Goal: Task Accomplishment & Management: Complete application form

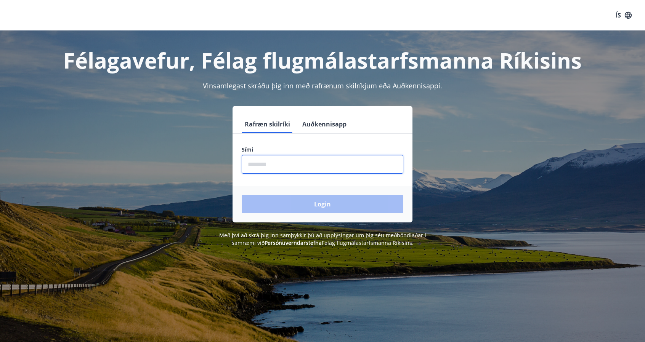
click at [272, 168] on input "phone" at bounding box center [323, 164] width 162 height 19
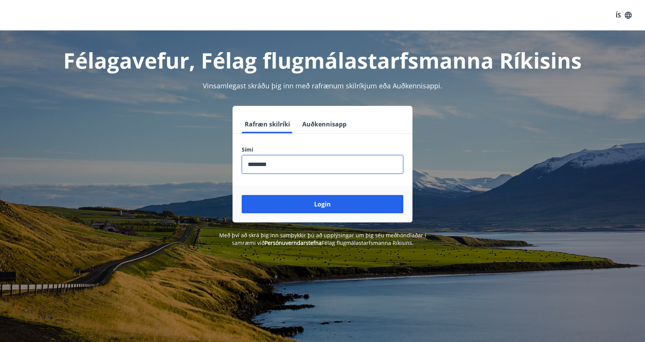
type input "********"
click at [242, 195] on button "Login" at bounding box center [323, 204] width 162 height 18
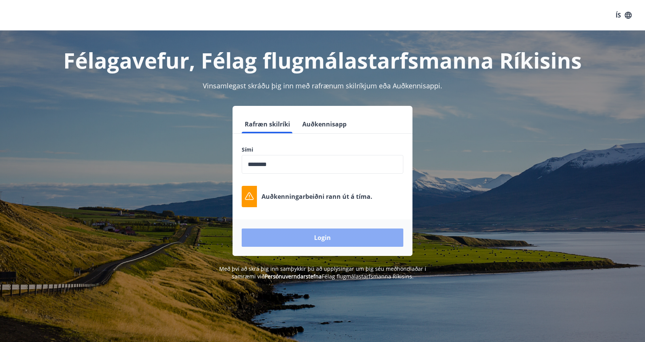
click at [323, 241] on button "Login" at bounding box center [323, 238] width 162 height 18
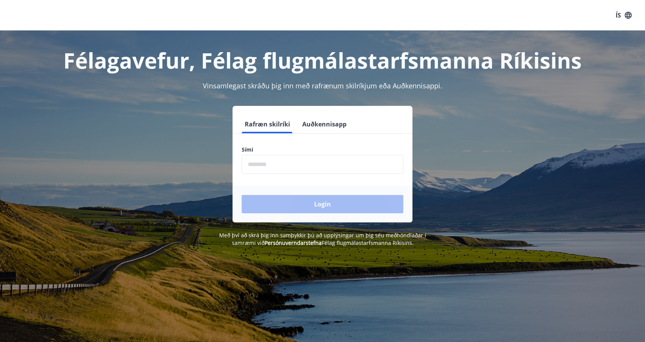
click at [337, 159] on input "phone" at bounding box center [323, 164] width 162 height 19
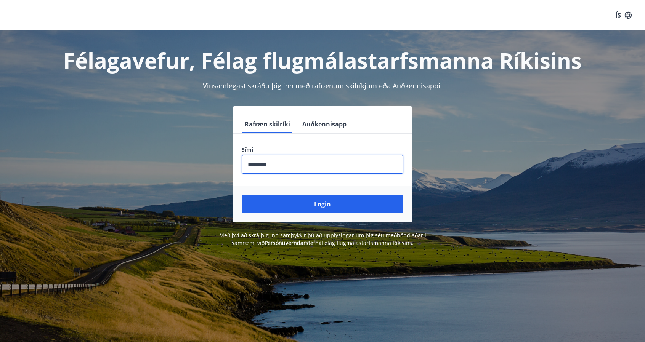
click at [242, 195] on button "Login" at bounding box center [323, 204] width 162 height 18
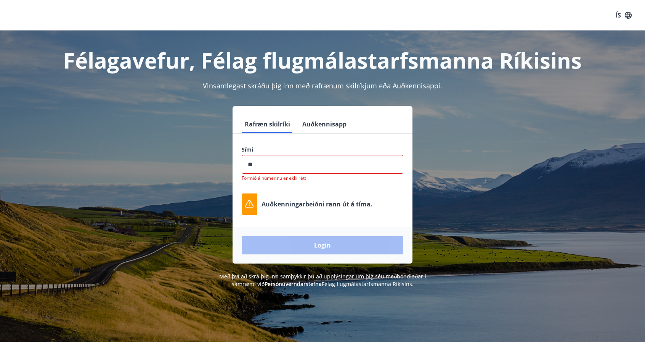
type input "*"
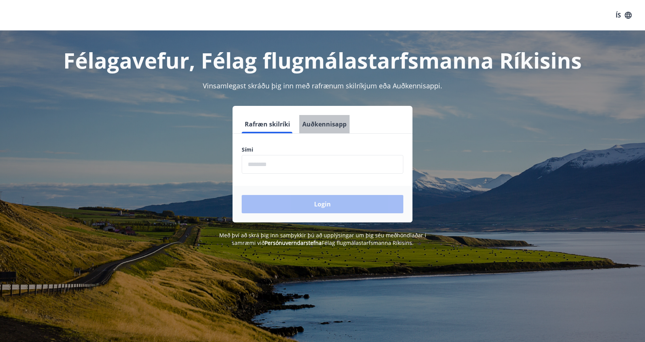
click at [341, 122] on button "Auðkennisapp" at bounding box center [324, 124] width 50 height 18
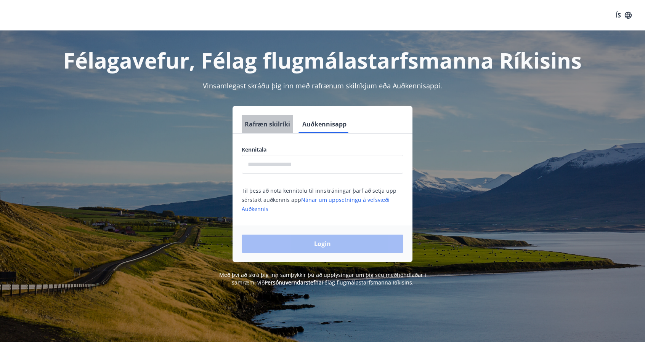
click at [274, 122] on button "Rafræn skilríki" at bounding box center [267, 124] width 51 height 18
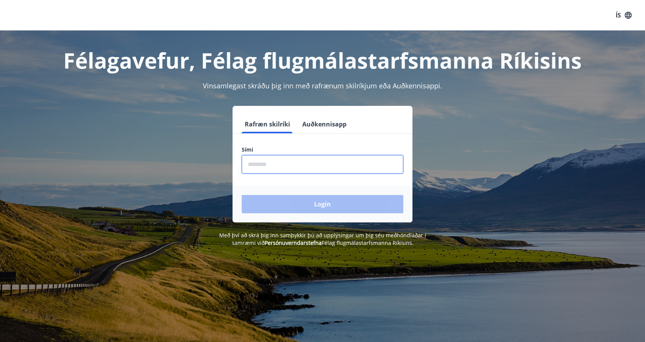
click at [268, 163] on input "phone" at bounding box center [323, 164] width 162 height 19
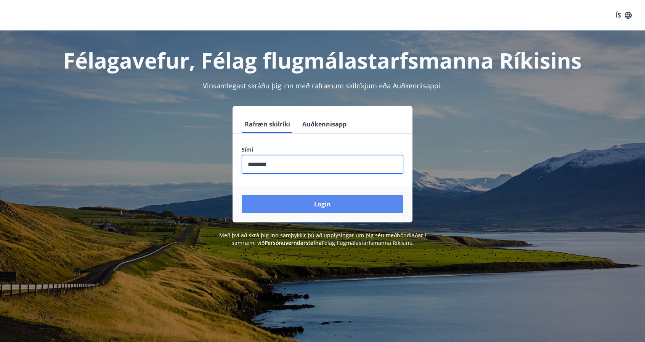
click at [346, 202] on button "Login" at bounding box center [323, 204] width 162 height 18
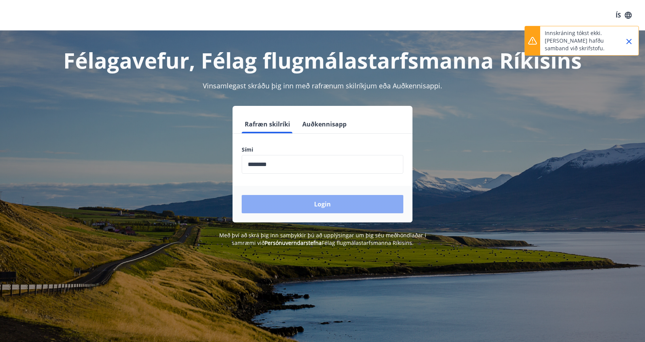
click at [322, 204] on button "Login" at bounding box center [323, 204] width 162 height 18
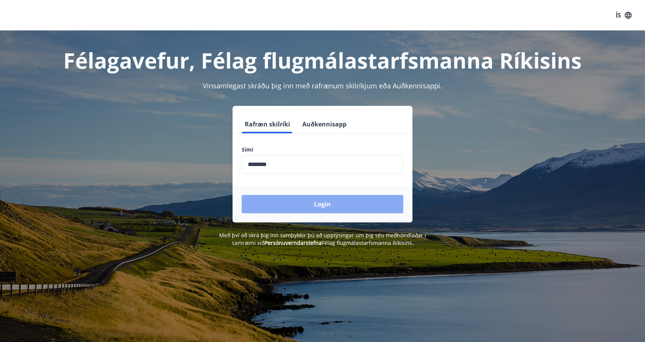
click at [322, 204] on button "Login" at bounding box center [323, 204] width 162 height 18
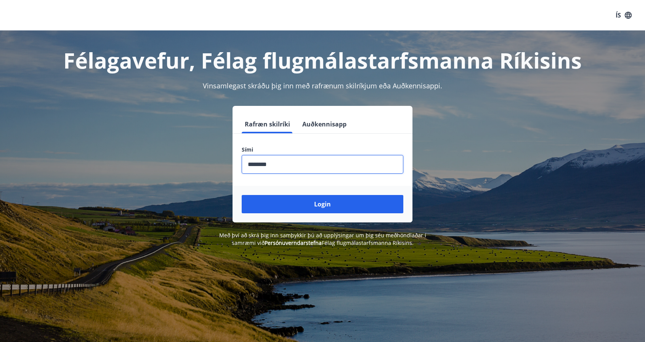
click at [329, 170] on input "phone" at bounding box center [323, 164] width 162 height 19
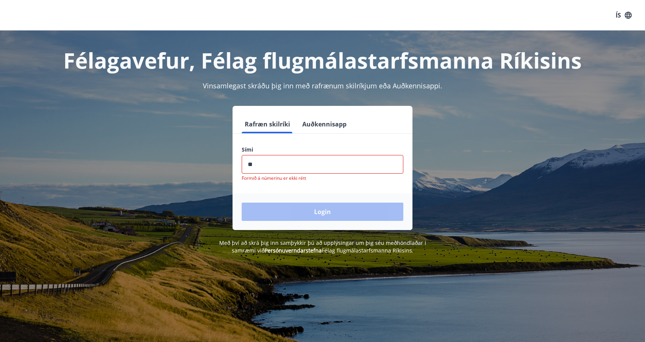
type input "*"
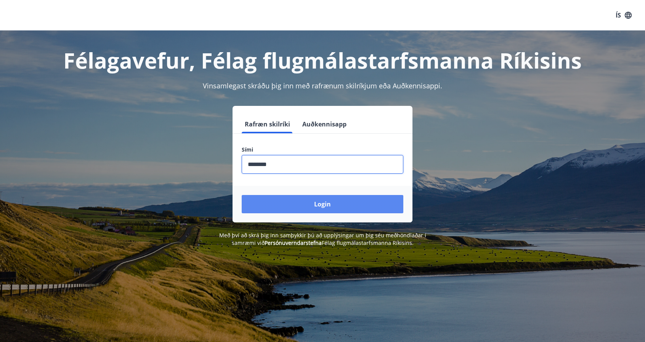
type input "********"
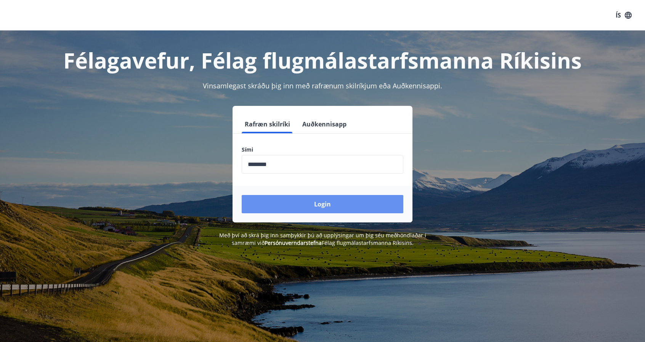
click at [355, 210] on button "Login" at bounding box center [323, 204] width 162 height 18
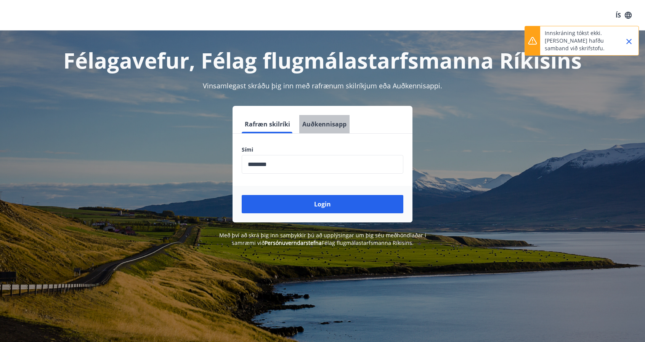
click at [311, 121] on button "Auðkennisapp" at bounding box center [324, 124] width 50 height 18
